Goal: Information Seeking & Learning: Learn about a topic

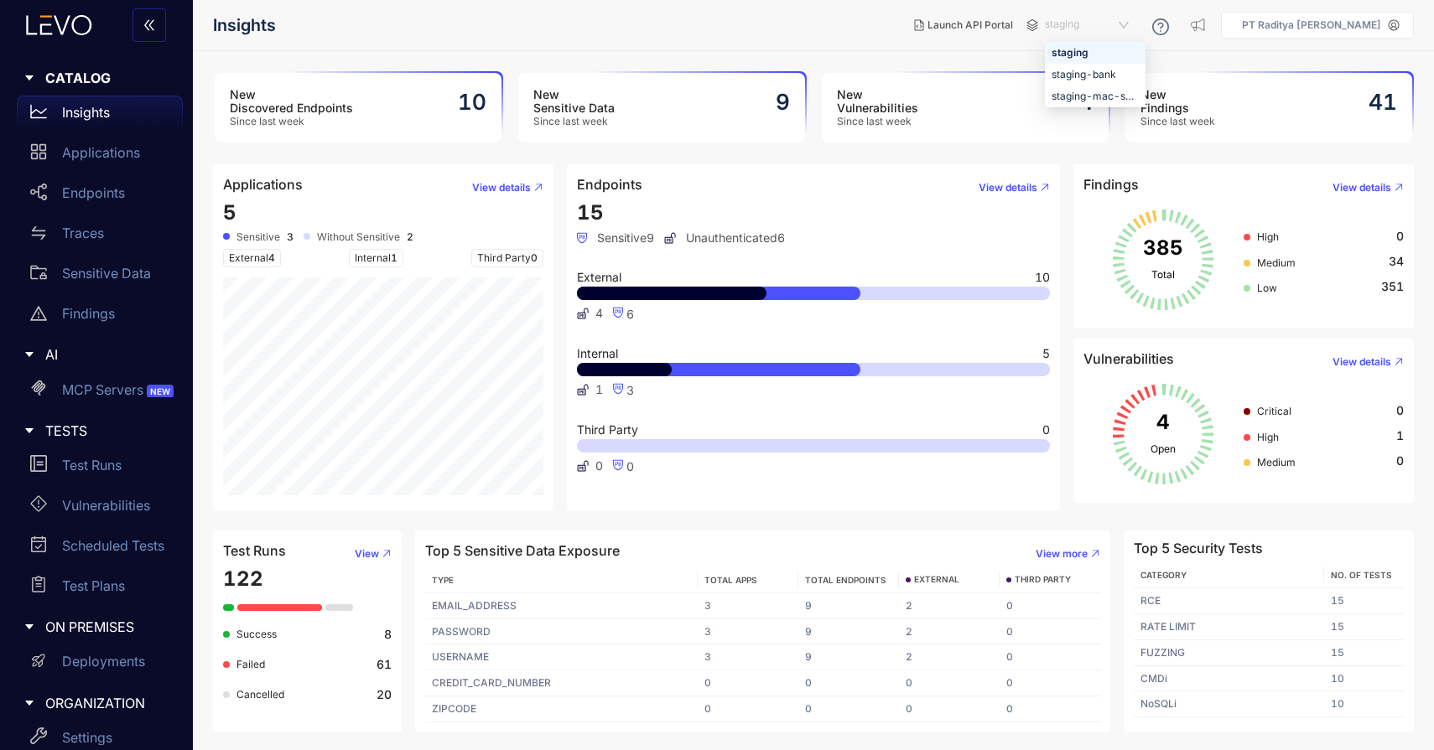
click at [1109, 14] on span "staging" at bounding box center [1088, 25] width 87 height 27
click at [1098, 66] on div "staging-bank" at bounding box center [1094, 74] width 87 height 18
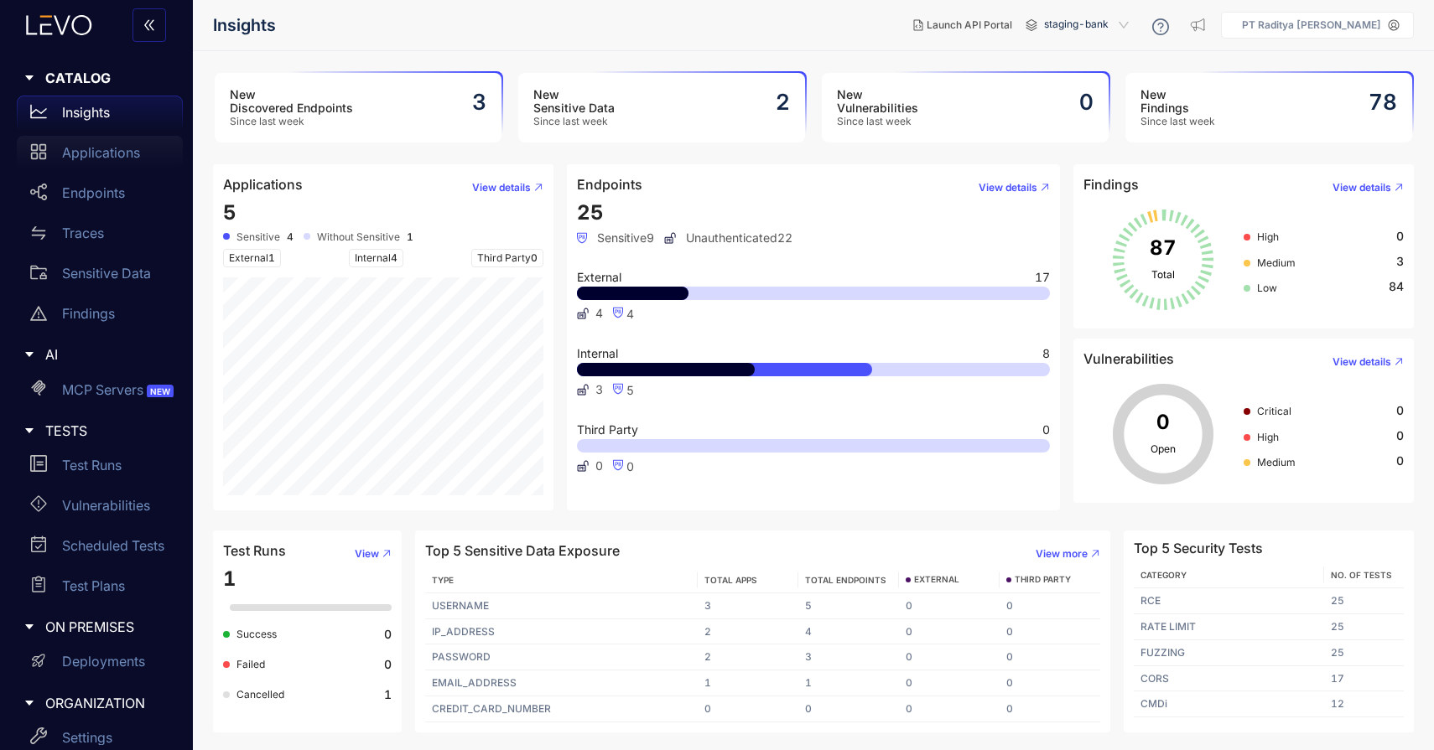
click at [94, 158] on p "Applications" at bounding box center [101, 152] width 78 height 15
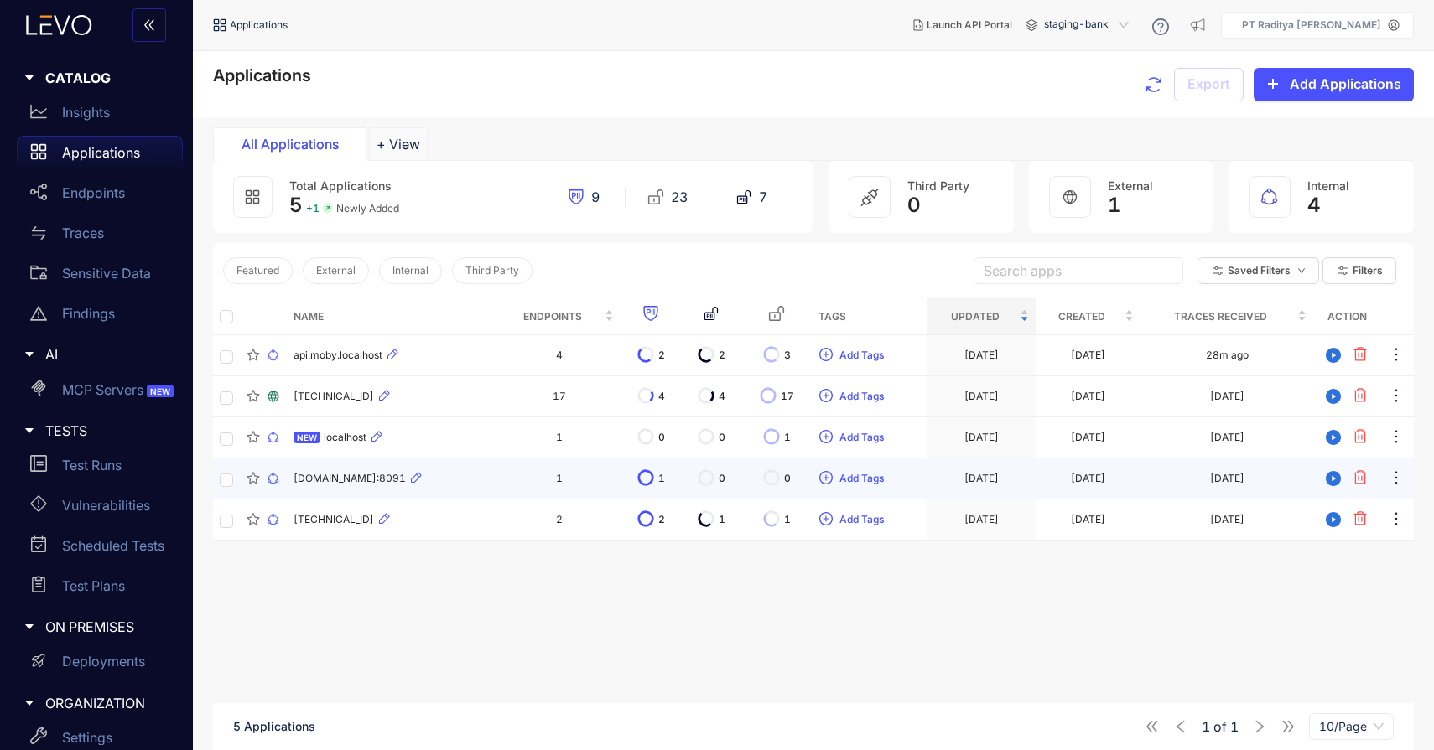
click at [480, 478] on div "[DOMAIN_NAME]:8091" at bounding box center [392, 479] width 198 height 20
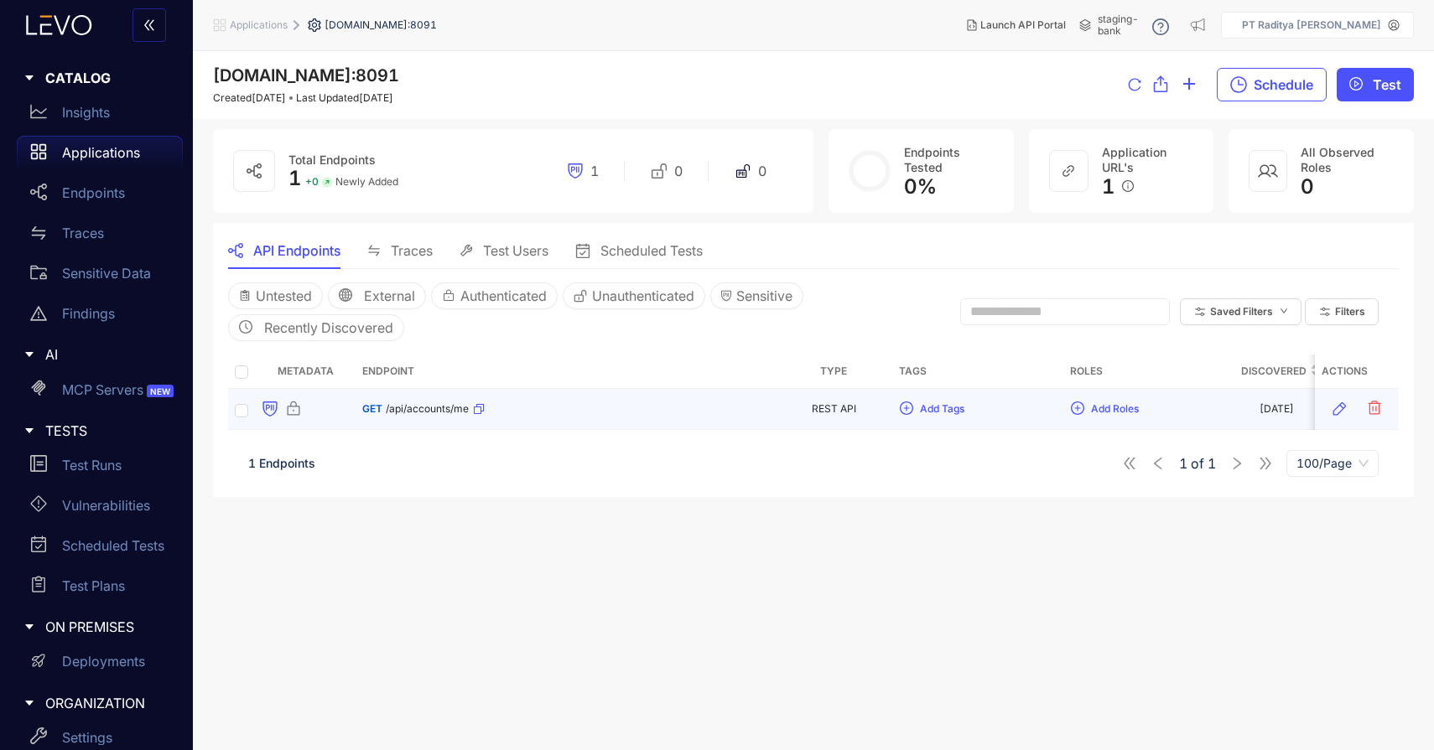
click at [567, 395] on td "GET /api/accounts/me" at bounding box center [565, 409] width 419 height 41
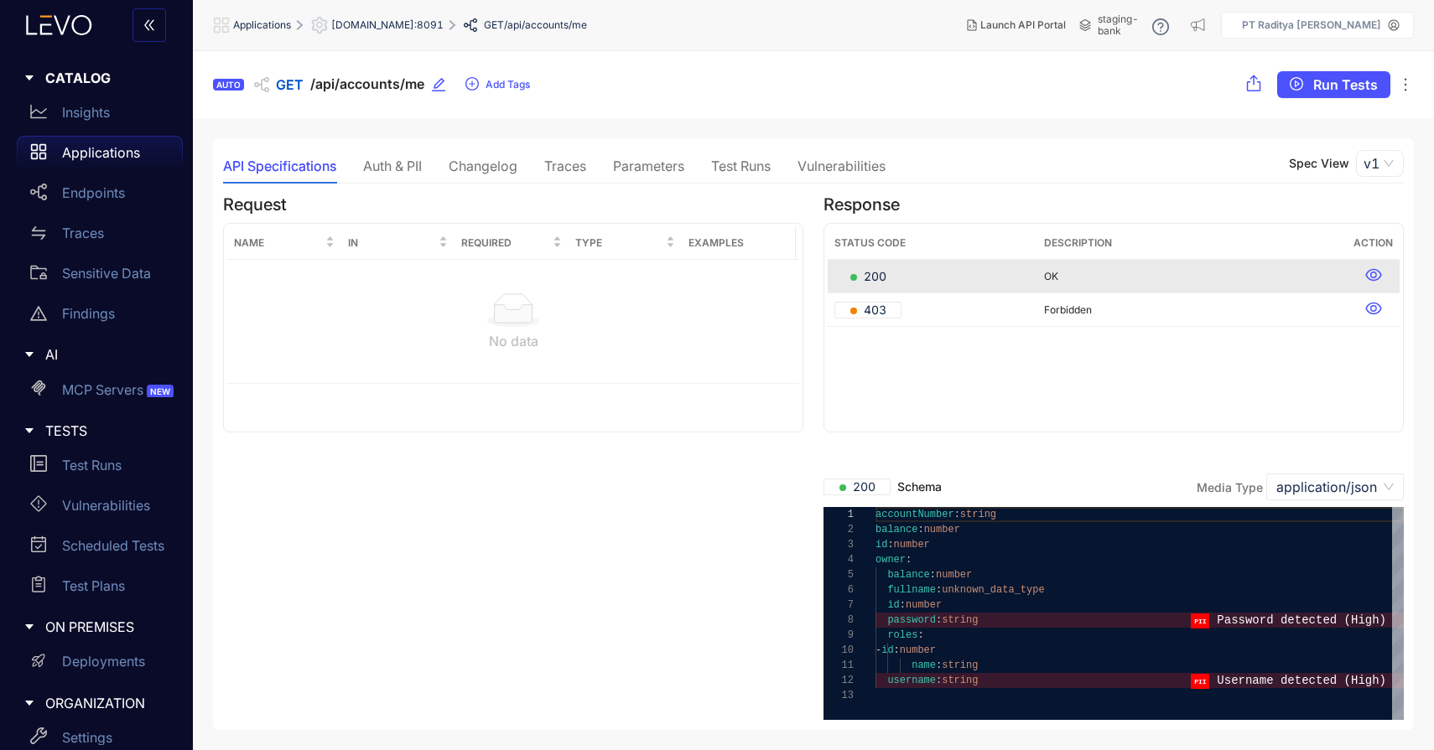
click at [393, 173] on div "Auth & PII" at bounding box center [392, 165] width 59 height 15
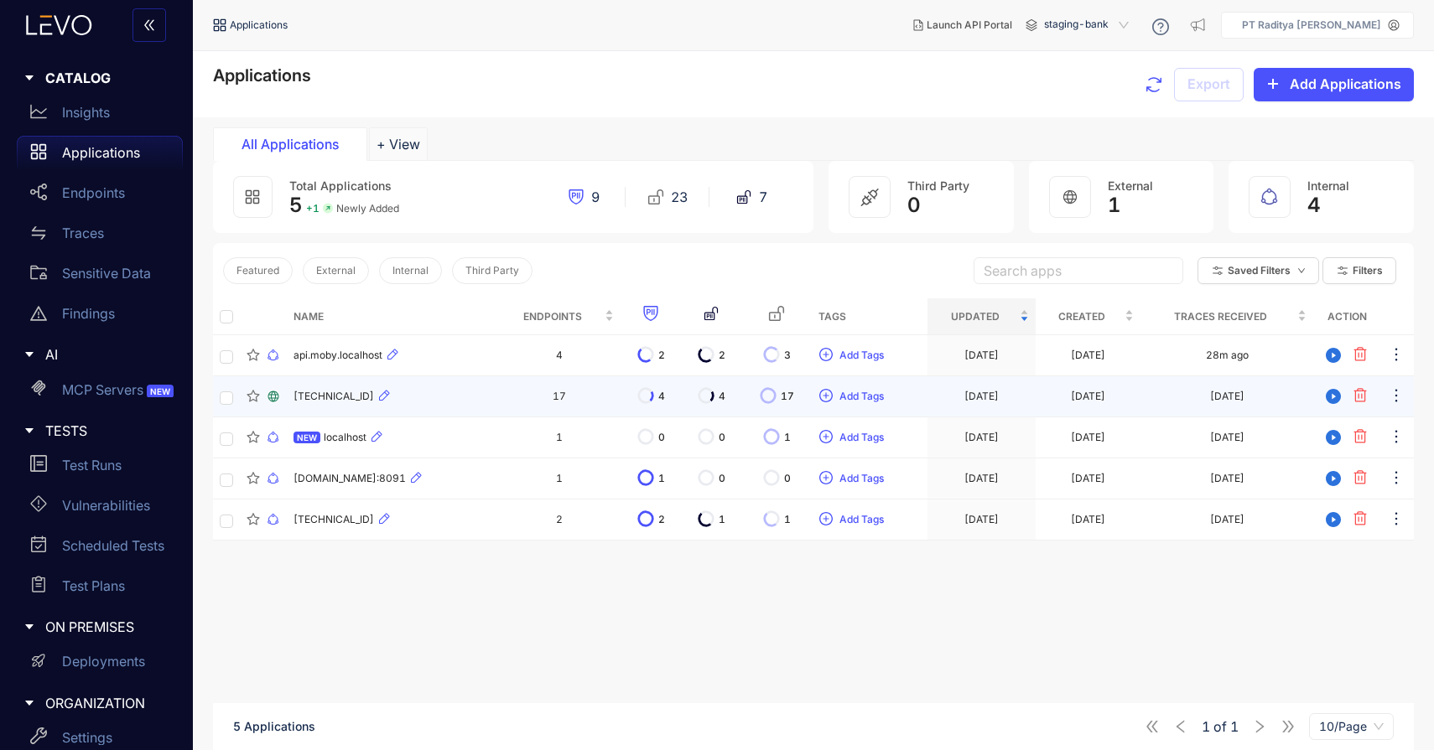
click at [468, 397] on div "[TECHNICAL_ID]" at bounding box center [392, 397] width 198 height 20
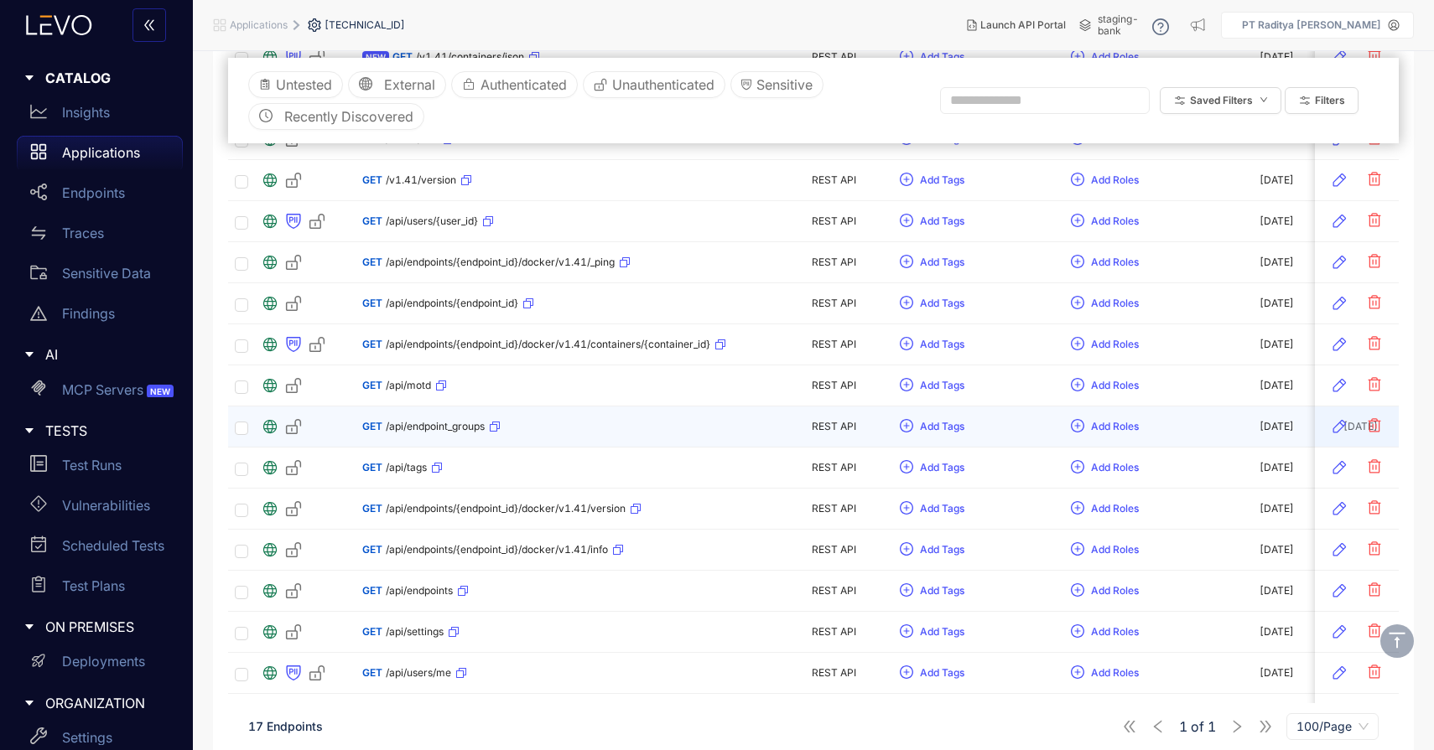
scroll to position [407, 0]
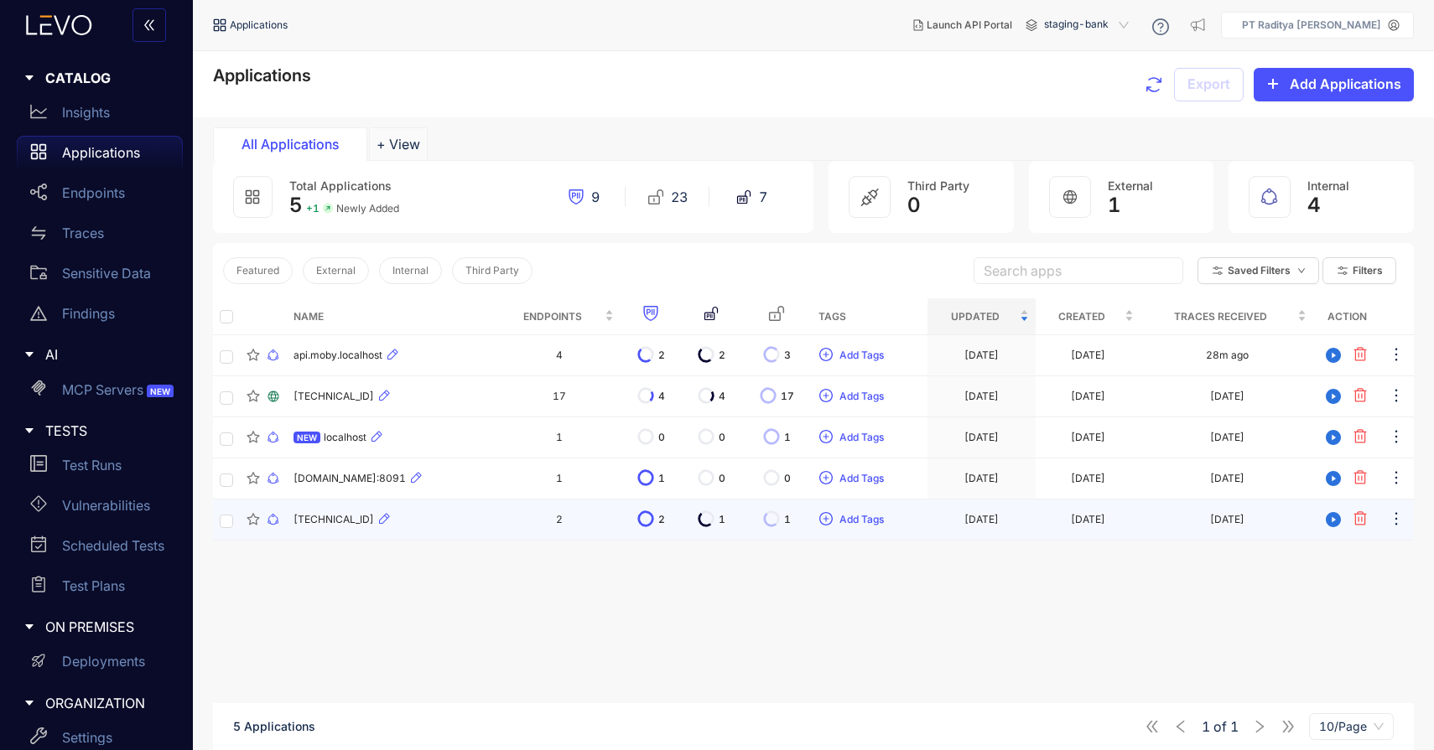
click at [481, 509] on td "[TECHNICAL_ID]" at bounding box center [392, 520] width 211 height 41
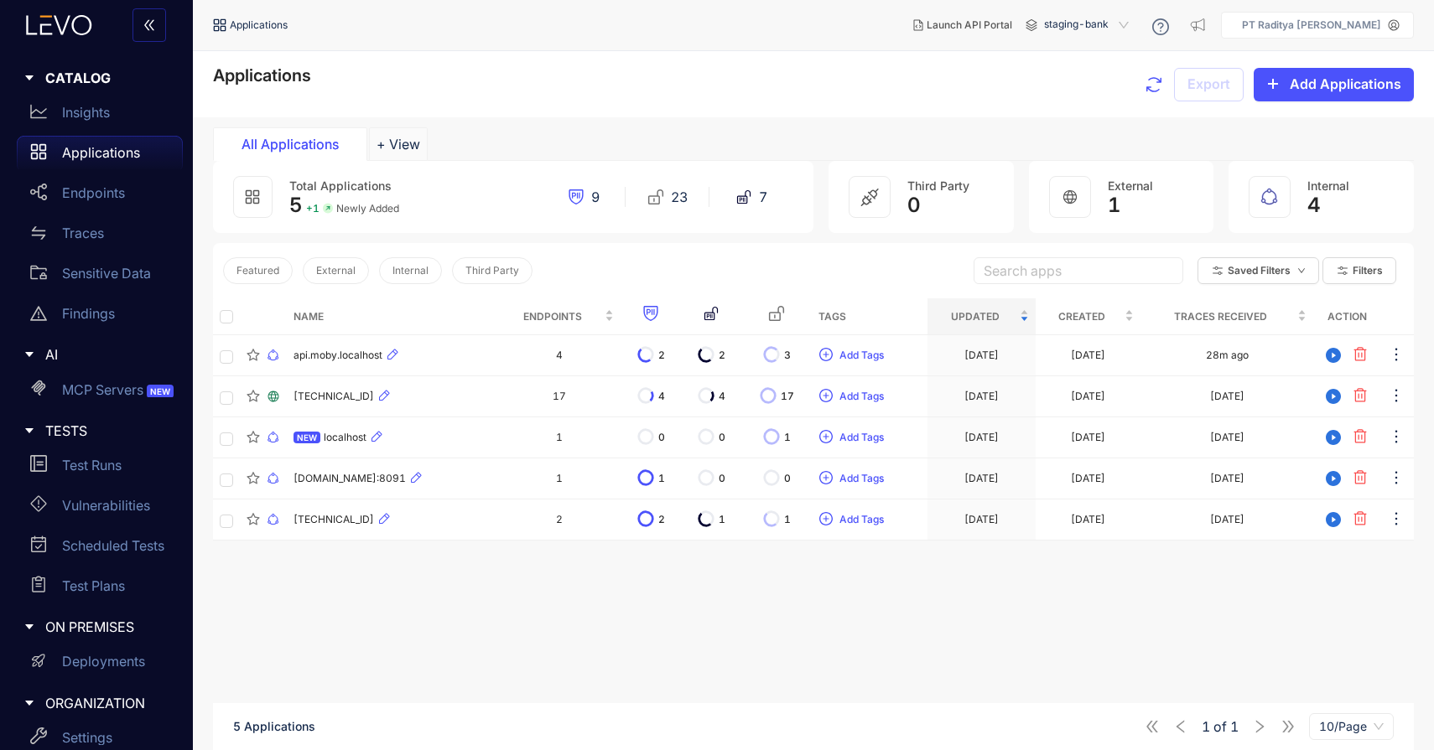
click at [74, 24] on icon at bounding box center [58, 25] width 91 height 20
click at [111, 120] on div "Insights" at bounding box center [100, 113] width 166 height 34
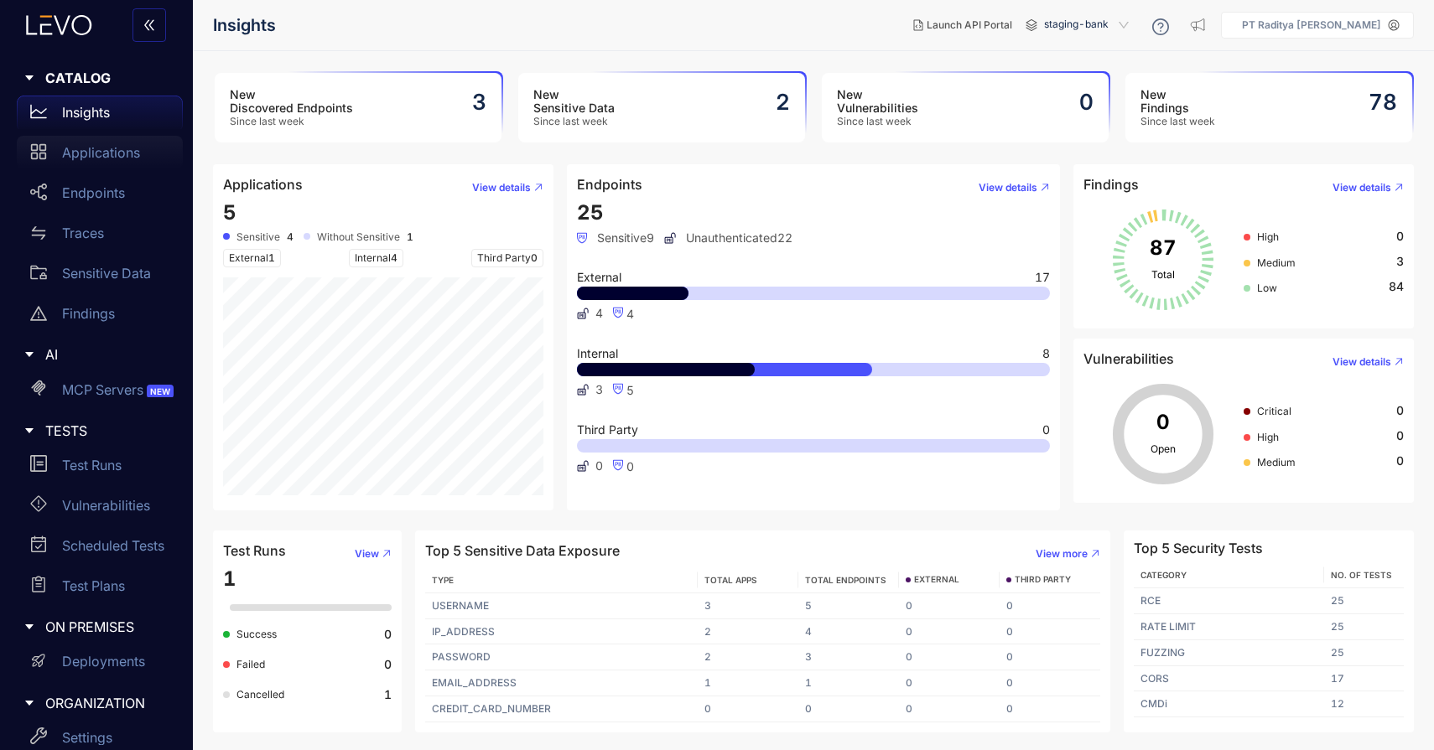
click at [122, 158] on p "Applications" at bounding box center [101, 152] width 78 height 15
